Goal: Task Accomplishment & Management: Manage account settings

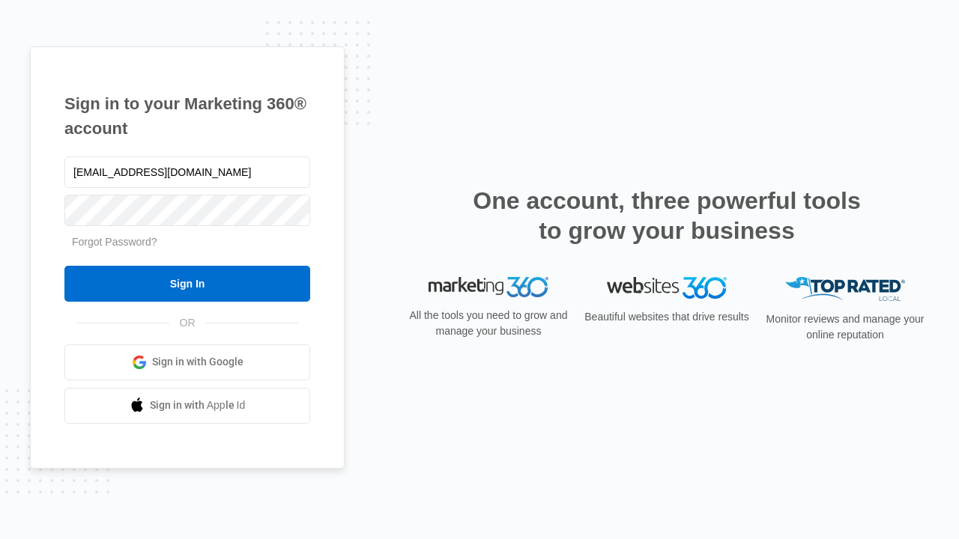
type input "[EMAIL_ADDRESS][DOMAIN_NAME]"
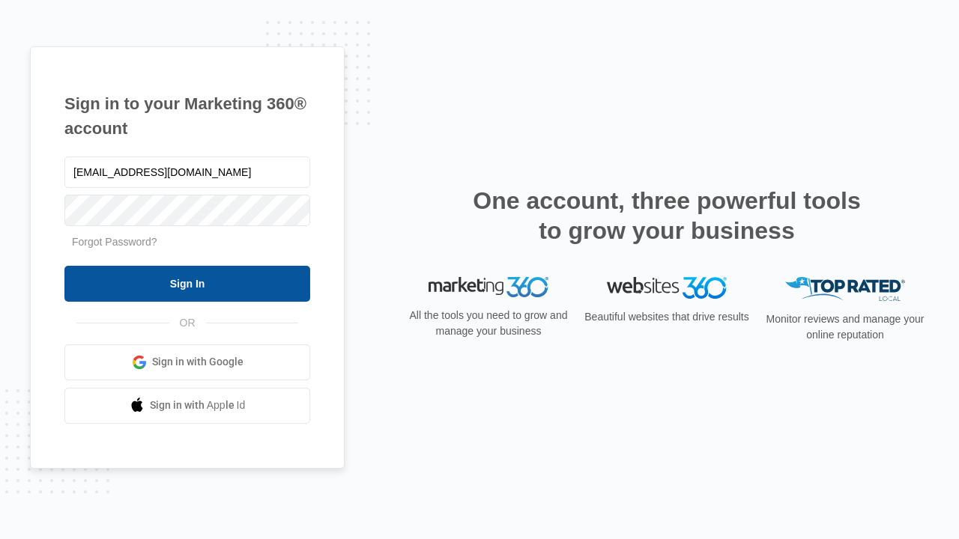
click at [187, 283] on input "Sign In" at bounding box center [187, 284] width 246 height 36
